Goal: Information Seeking & Learning: Find specific fact

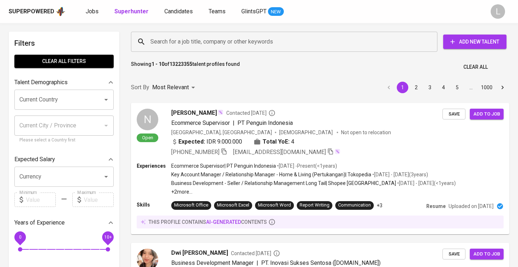
click at [247, 42] on input "Search for a job title, company or other keywords" at bounding box center [286, 42] width 275 height 14
click at [193, 39] on input "Search for a job title, company or other keywords" at bounding box center [286, 42] width 275 height 14
click at [171, 45] on input "Search for a job title, company or other keywords" at bounding box center [286, 42] width 275 height 14
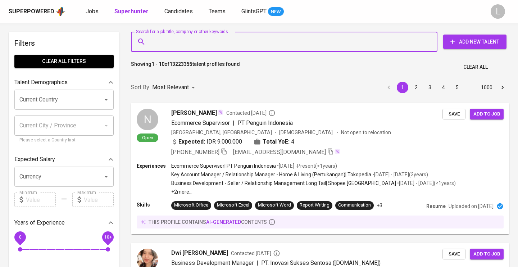
click at [156, 41] on input "Search for a job title, company or other keywords" at bounding box center [286, 42] width 275 height 14
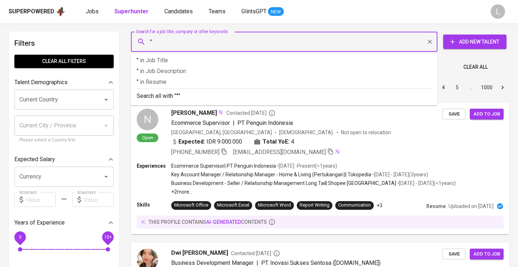
paste input "[EMAIL_ADDRESS][DOMAIN_NAME]"
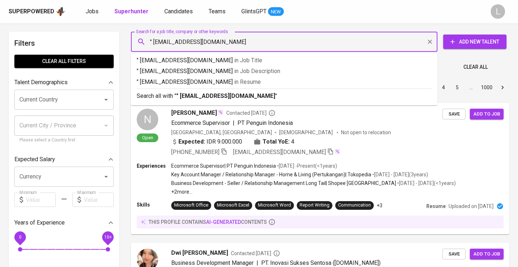
type input "" [EMAIL_ADDRESS][DOMAIN_NAME]""
click at [196, 94] on b "" [EMAIL_ADDRESS][DOMAIN_NAME]"" at bounding box center [226, 95] width 101 height 7
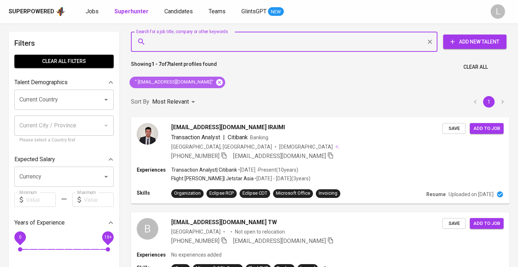
click at [216, 82] on icon at bounding box center [219, 82] width 6 height 6
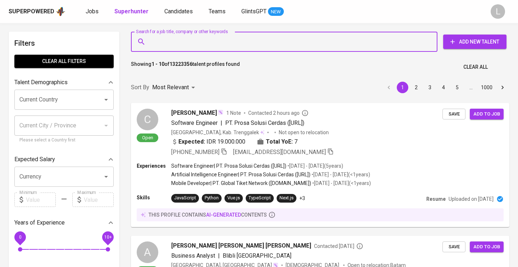
click at [166, 41] on input "Search for a job title, company or other keywords" at bounding box center [286, 42] width 275 height 14
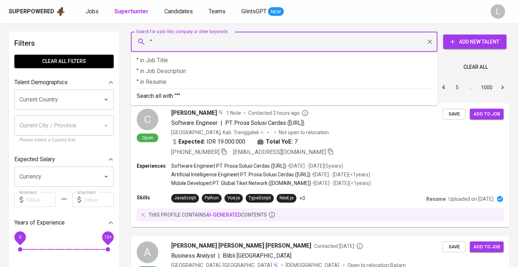
paste input "Nonih Hidayat"
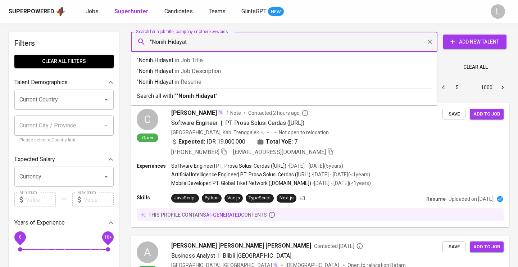
type input ""Nonih Hidayat""
click at [236, 96] on p "Search all with " "Nonih Hidayat" "" at bounding box center [284, 96] width 295 height 9
